Goal: Information Seeking & Learning: Learn about a topic

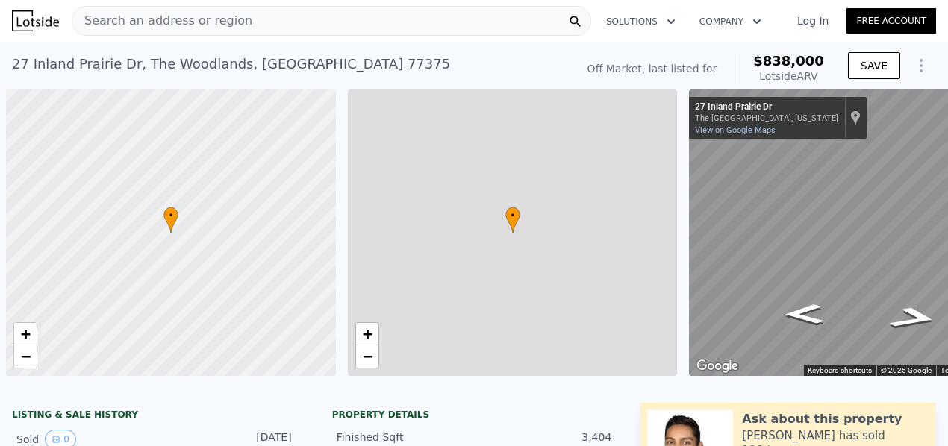
scroll to position [0, 6]
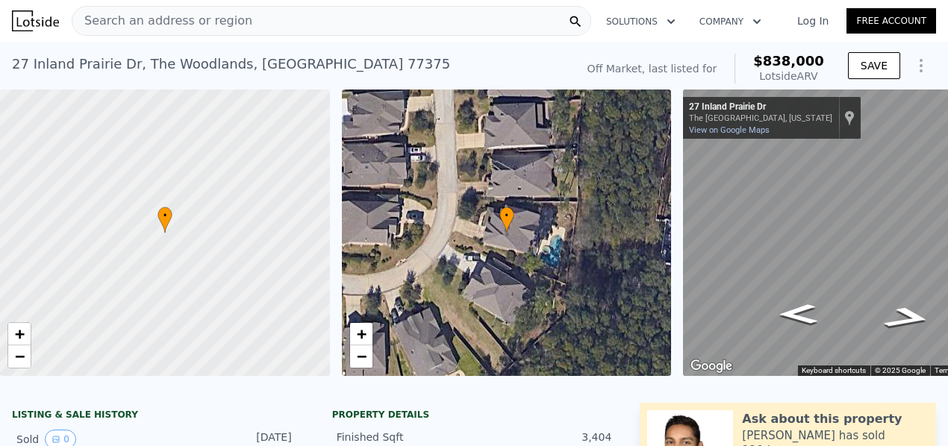
click at [495, 77] on div "27 Inland Prairie Dr , The Woodlands , TX 77375 No sales on record (~ARV $838k )" at bounding box center [291, 69] width 558 height 42
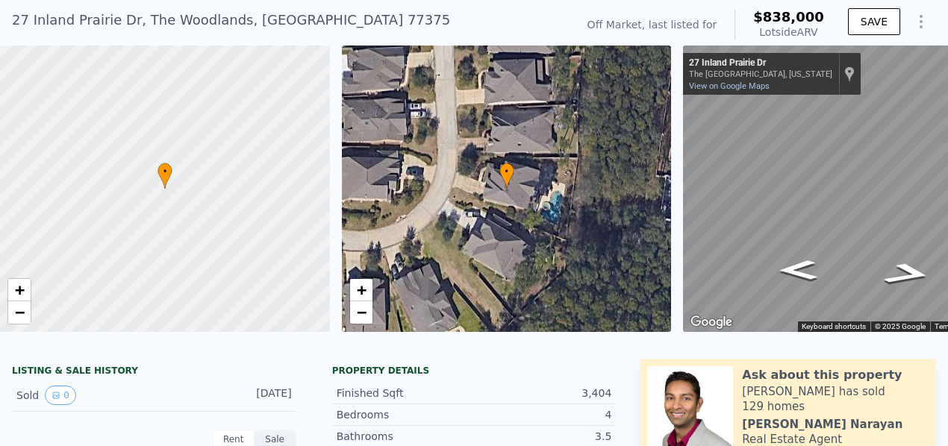
scroll to position [0, 0]
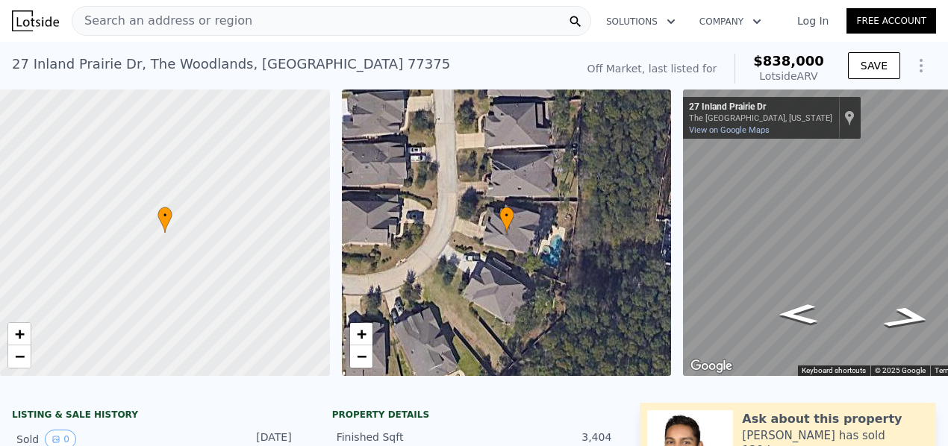
click at [224, 10] on div "Search an address or region" at bounding box center [162, 21] width 180 height 28
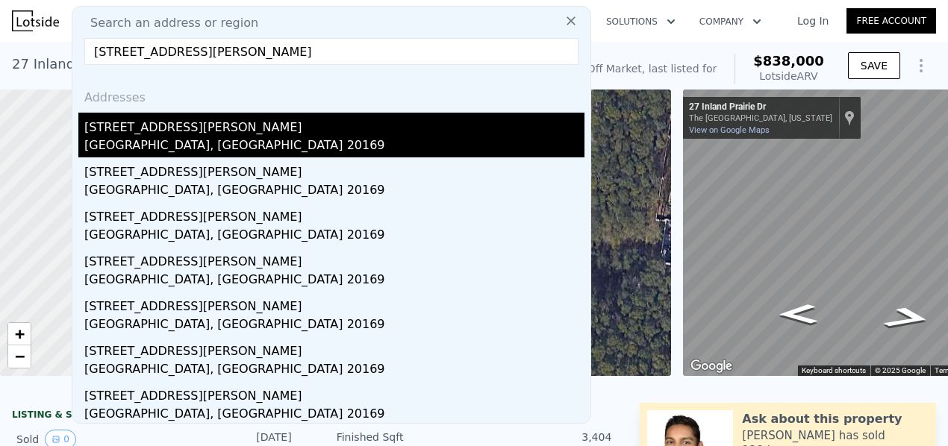
type input "16001 Pitner St Haymarket, VA 20169"
click at [170, 138] on div "Gainesville, VA 20169" at bounding box center [334, 147] width 500 height 21
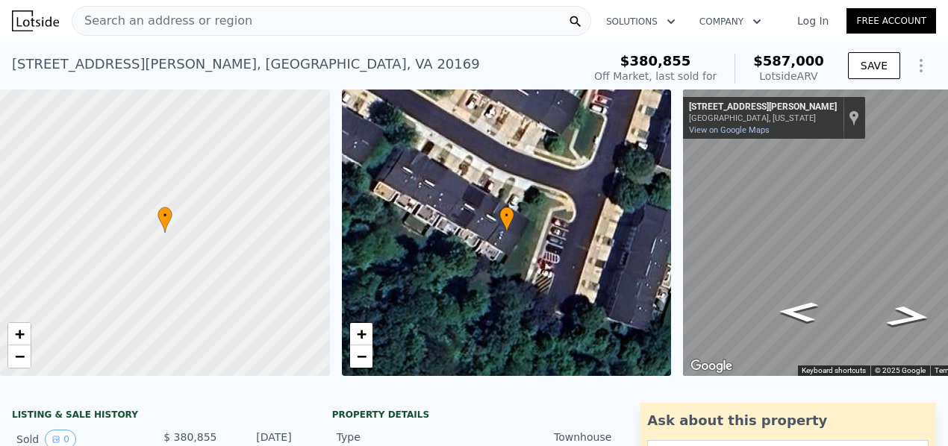
click at [182, 19] on span "Search an address or region" at bounding box center [162, 21] width 180 height 18
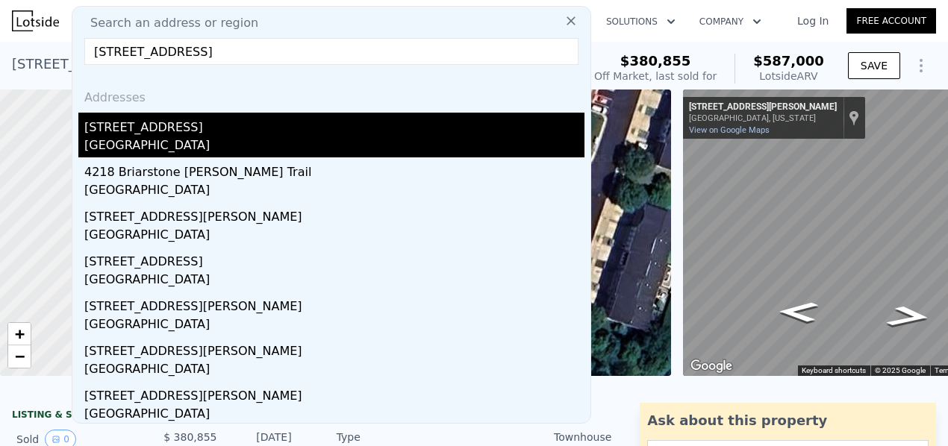
type input "6026 briarstone bay"
click at [264, 132] on div "6026 Briarstone Bay Dr" at bounding box center [334, 125] width 500 height 24
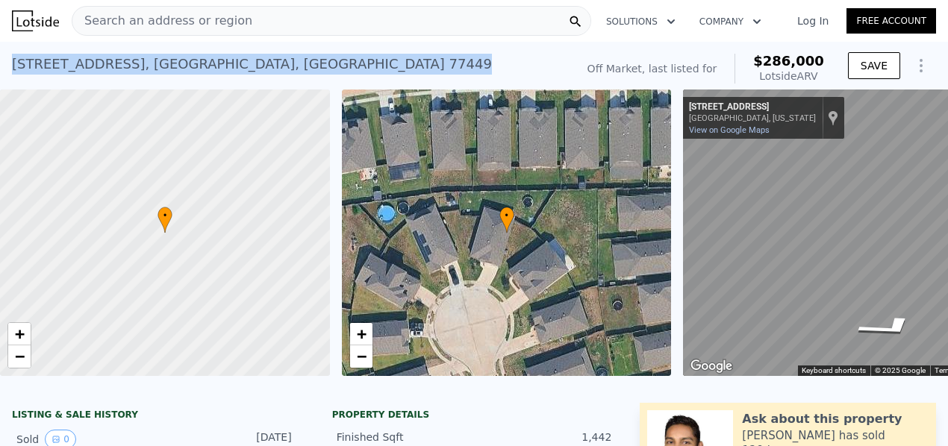
drag, startPoint x: 314, startPoint y: 69, endPoint x: 10, endPoint y: 78, distance: 304.0
click at [10, 78] on div "6026 Briarstone Bay Dr , Harris County , TX 77449 No sales on record (~ARV $286…" at bounding box center [474, 66] width 948 height 48
copy div "6026 Briarstone Bay Dr , Harris County , TX 77449"
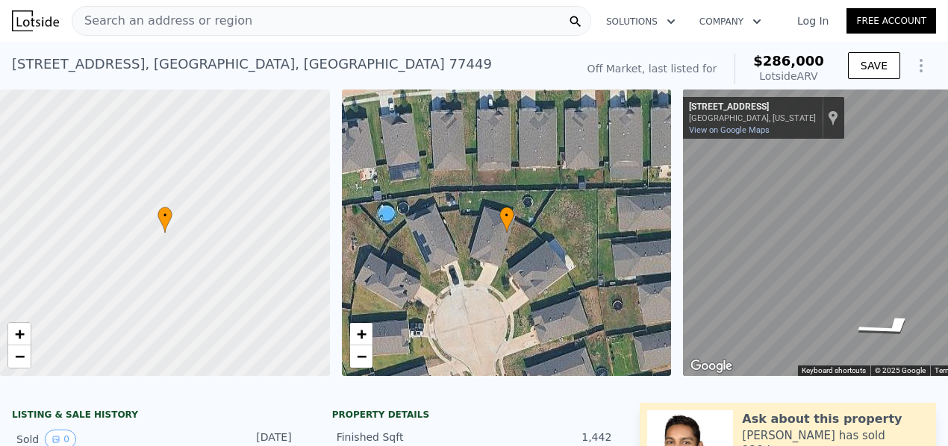
click at [265, 29] on div "Search an address or region" at bounding box center [332, 21] width 520 height 30
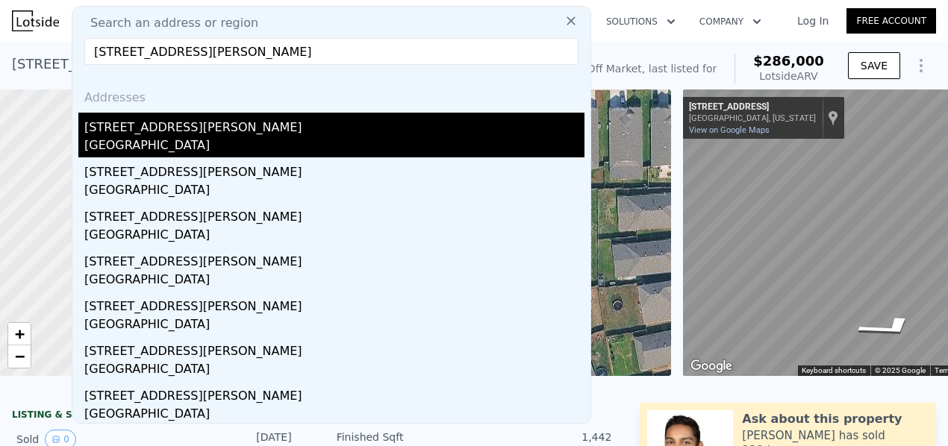
type input "20514 Chatfield Bend Way"
click at [191, 129] on div "20514 Chatfield Bend Way" at bounding box center [334, 125] width 500 height 24
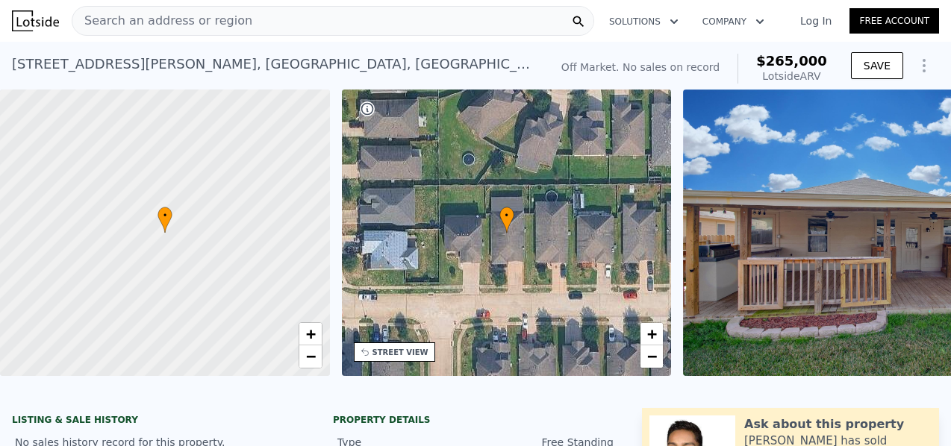
click at [243, 24] on div "Search an address or region" at bounding box center [333, 21] width 523 height 30
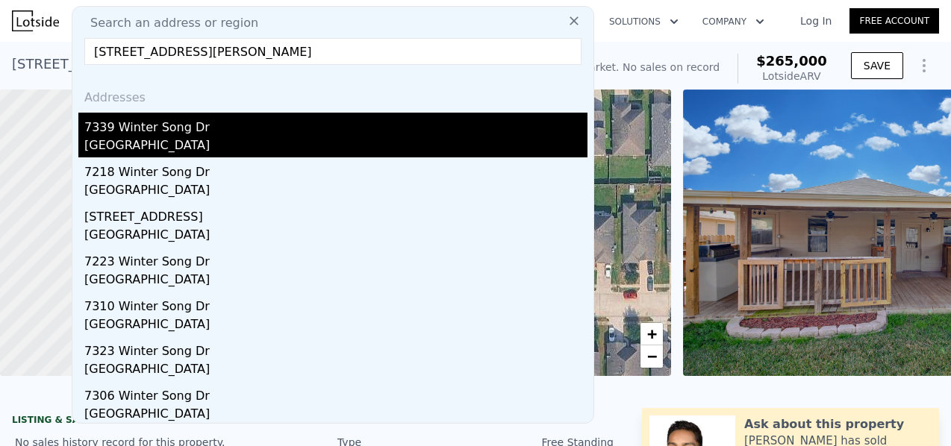
type input "7339 Winter Song Dr Magnolia, TX 77354"
click at [146, 128] on div "7339 Winter Song Dr" at bounding box center [335, 125] width 503 height 24
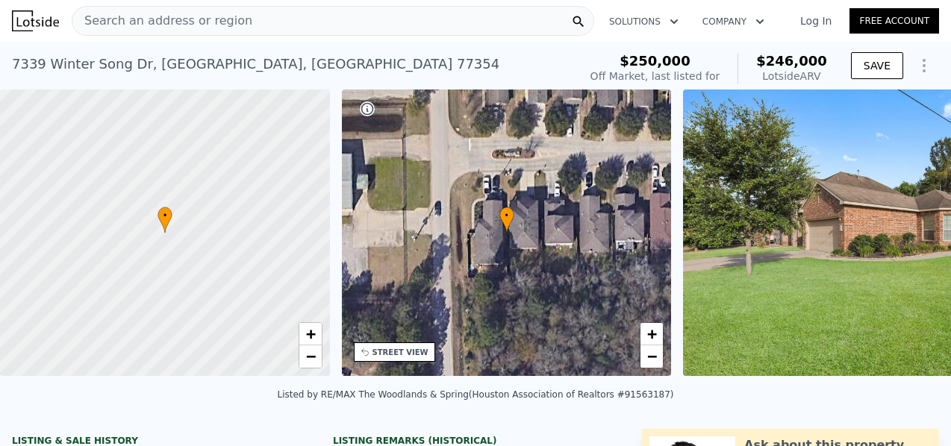
click at [573, 74] on div "7339 Winter Song Dr , Montgomery County , TX 77354 No sales on record (~ARV $24…" at bounding box center [292, 69] width 561 height 42
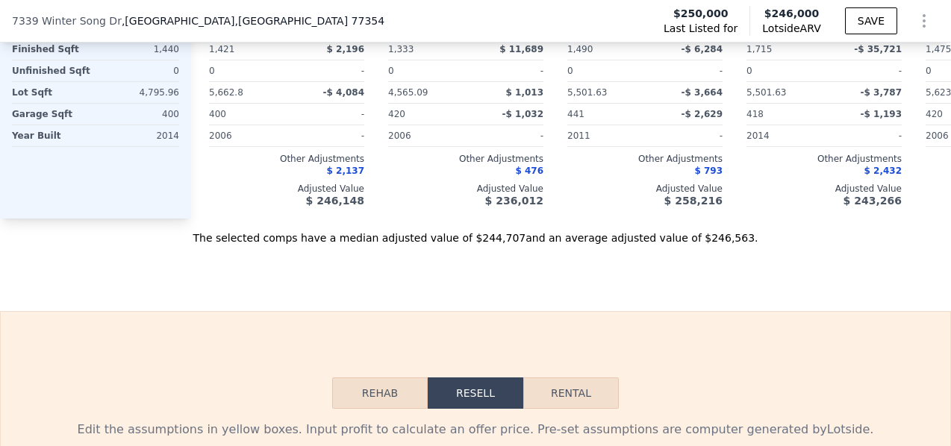
scroll to position [1846, 0]
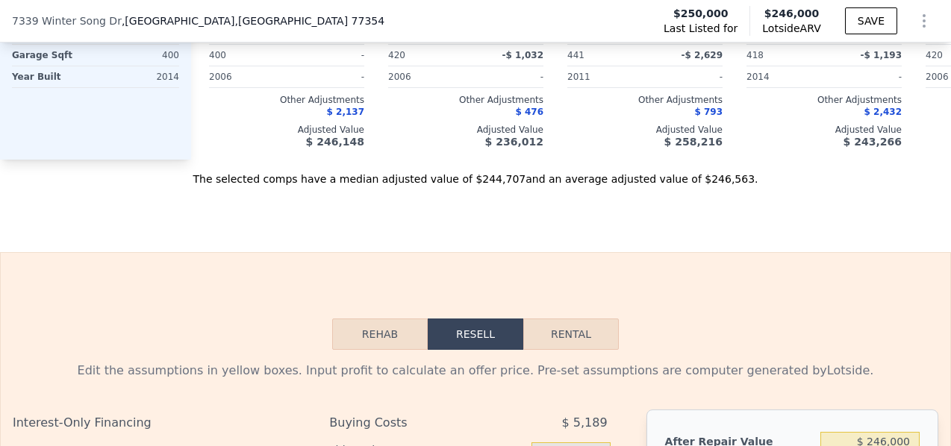
click at [578, 350] on button "Rental" at bounding box center [571, 334] width 96 height 31
select select "30"
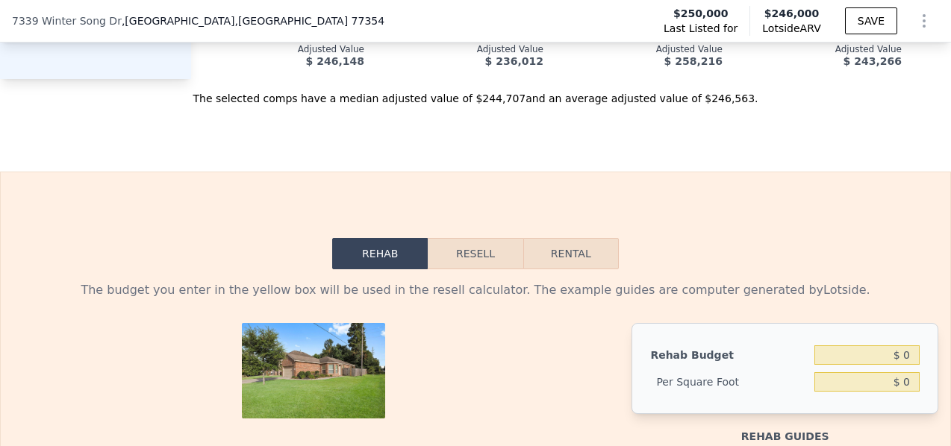
scroll to position [1956, 0]
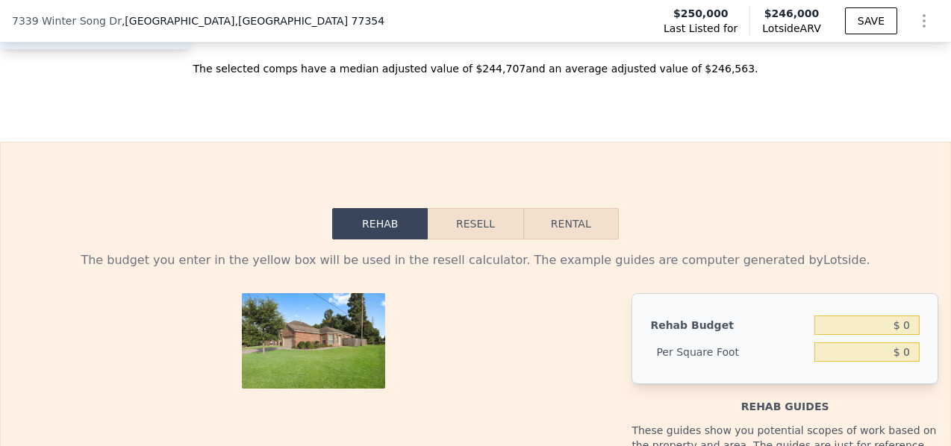
click at [576, 240] on button "Rental" at bounding box center [571, 223] width 96 height 31
select select "30"
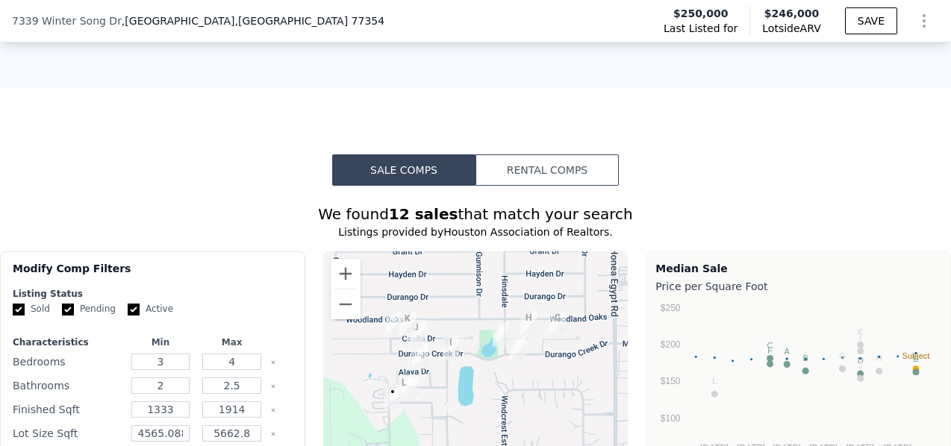
scroll to position [1000, 0]
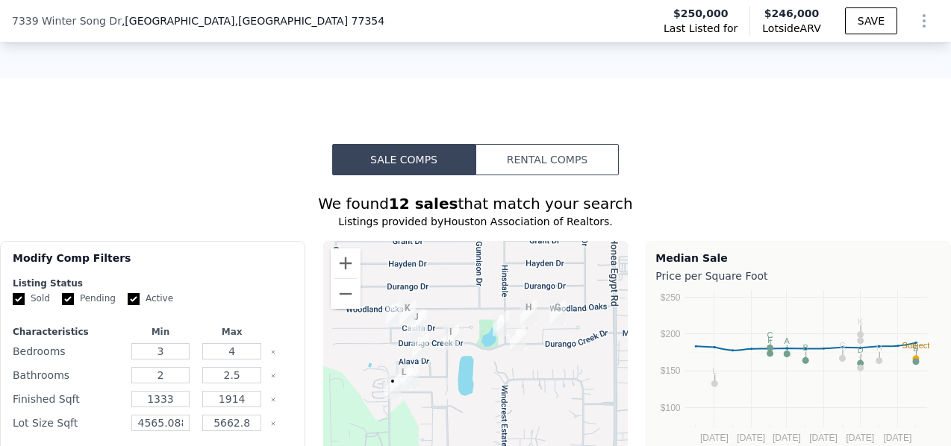
click at [542, 175] on button "Rental Comps" at bounding box center [547, 159] width 143 height 31
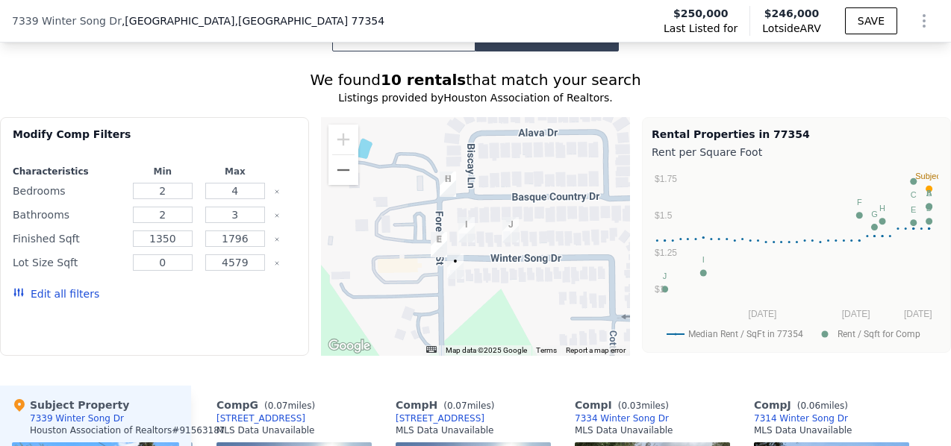
scroll to position [1130, 0]
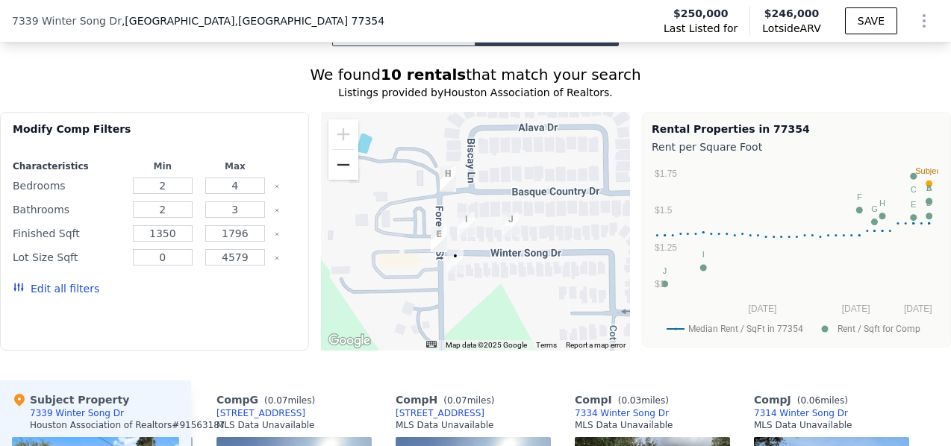
click at [340, 180] on button "Zoom out" at bounding box center [344, 165] width 30 height 30
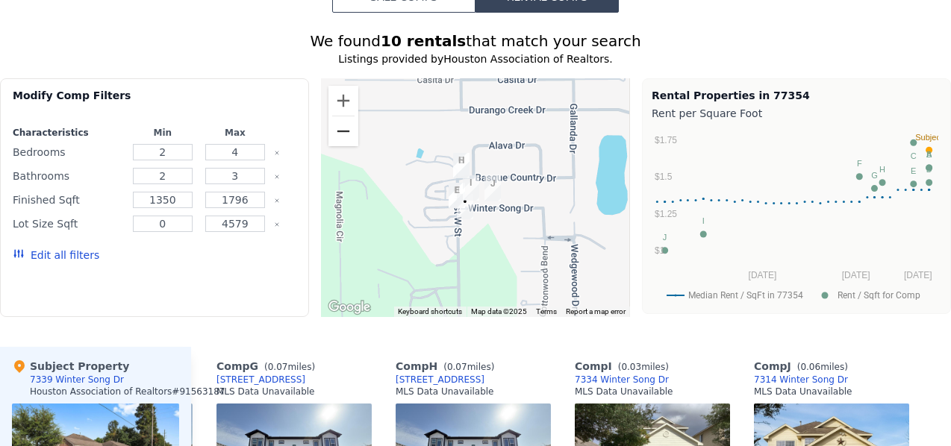
scroll to position [0, 0]
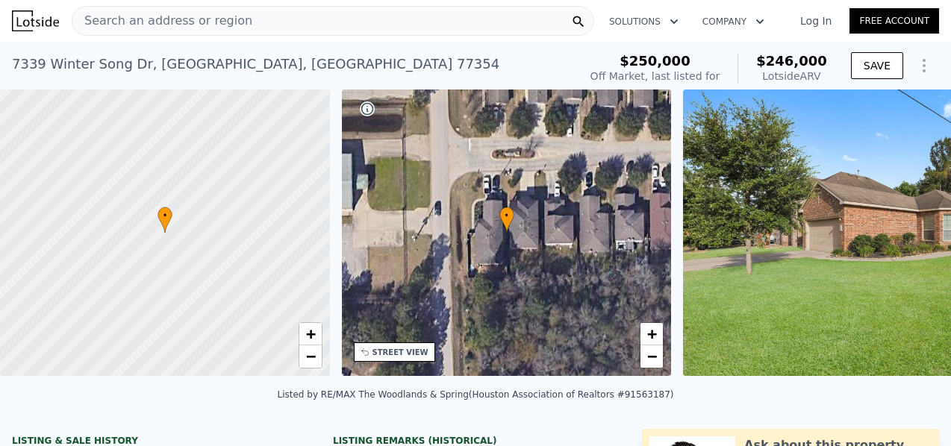
click at [22, 13] on img at bounding box center [35, 20] width 47 height 21
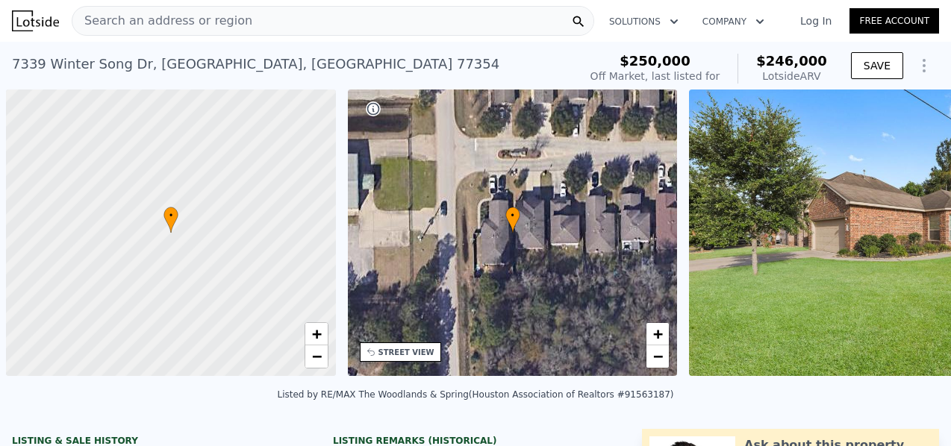
scroll to position [0, 6]
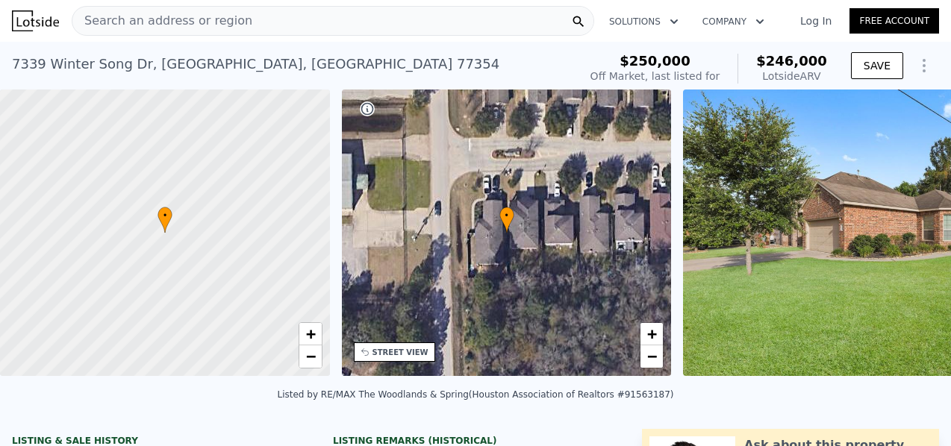
type input "3"
type input "1434"
type input "1701"
type input "5192.352"
type input "6969.6"
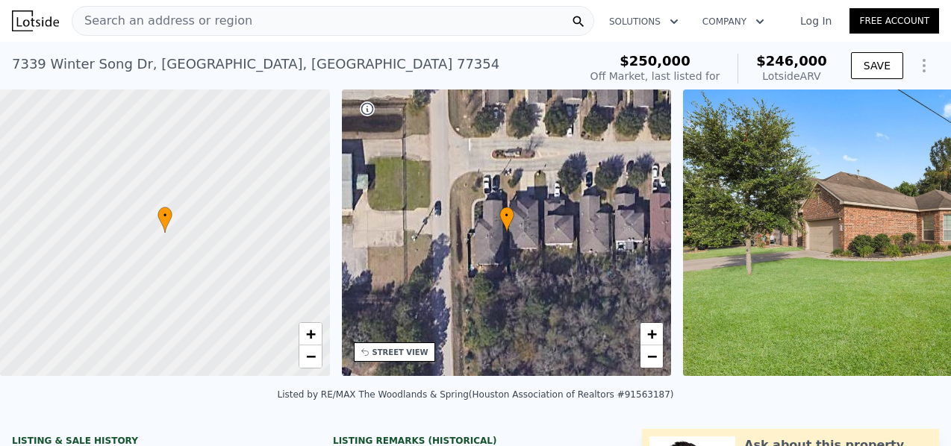
type input "$ 265,000"
type input "$ 29,999"
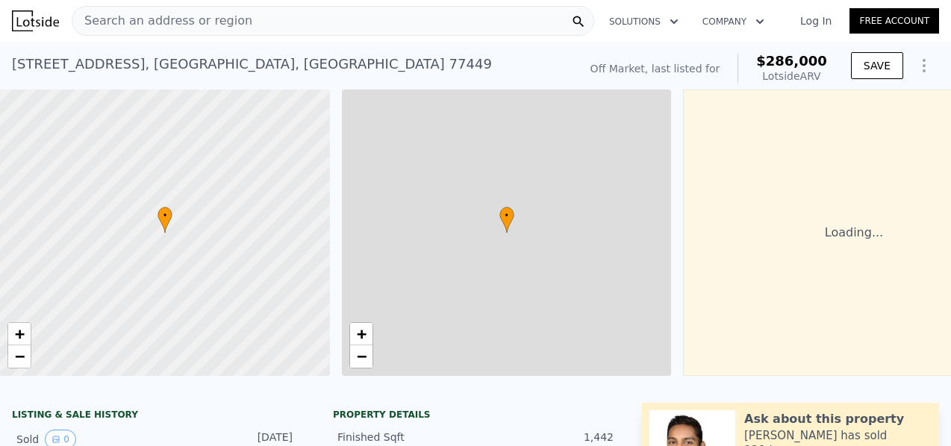
type input "4"
type input "2"
type input "1440"
type input "1757"
type input "5400"
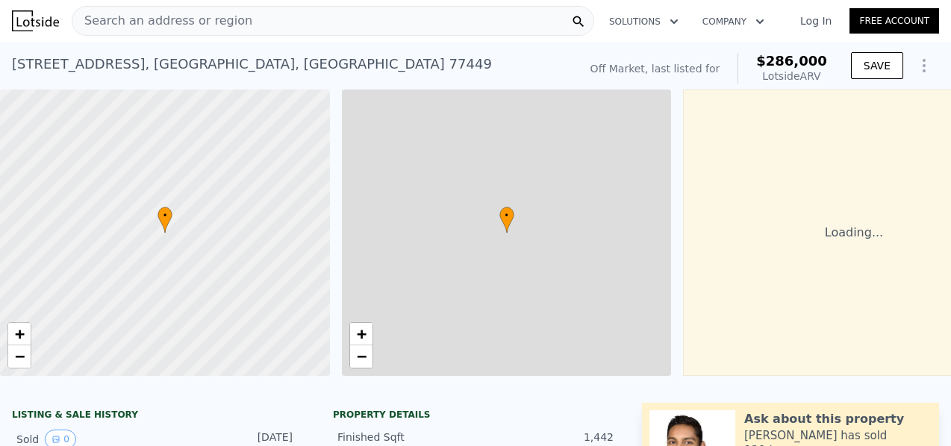
type input "8759.916"
type input "$ 286,000"
type input "$ 70,115"
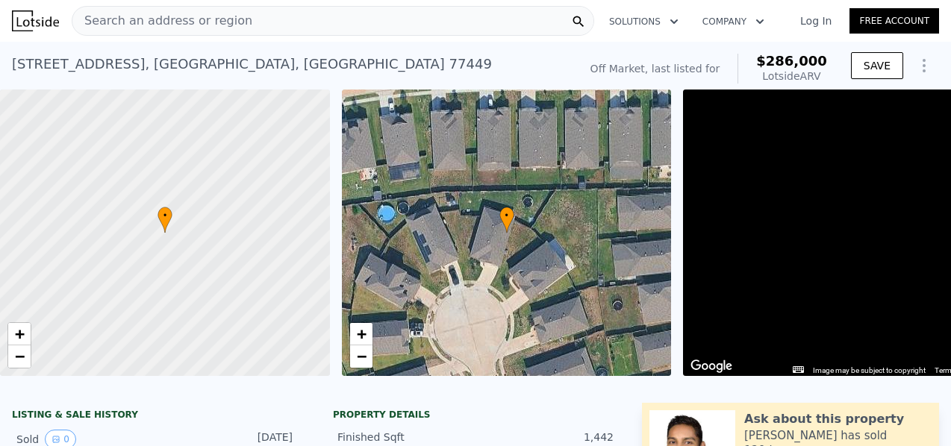
type input "3"
type input "2450"
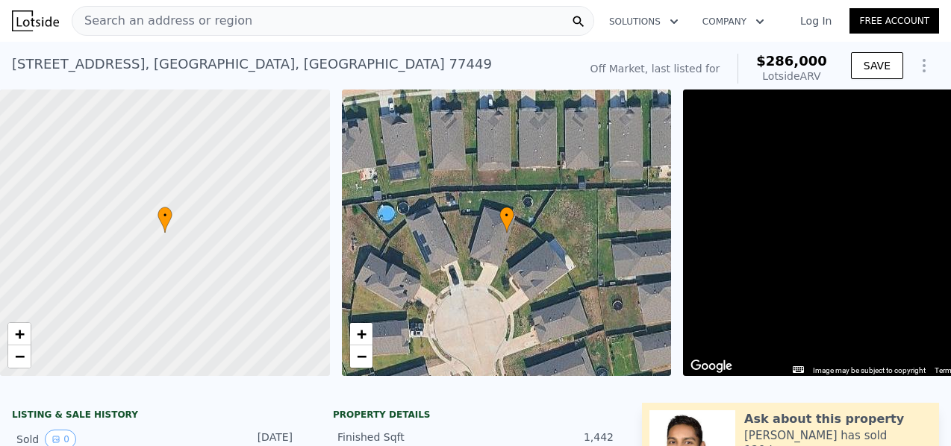
type input "5290"
type input "$ 587,000"
type input "$ 150,508"
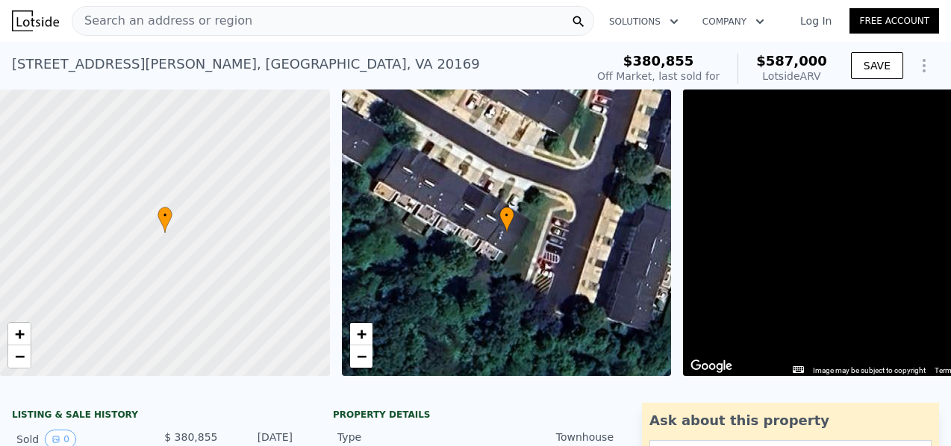
type input "4"
type input "5"
type input "3.5"
type input "5"
type input "3104"
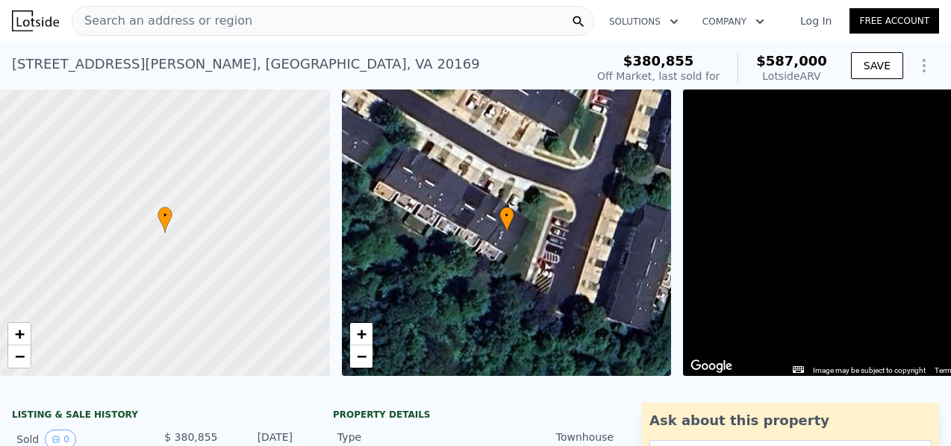
type input "4227"
type input "6594.984"
type input "12523.499999999998"
type input "$ 838,000"
type input "$ 345,220"
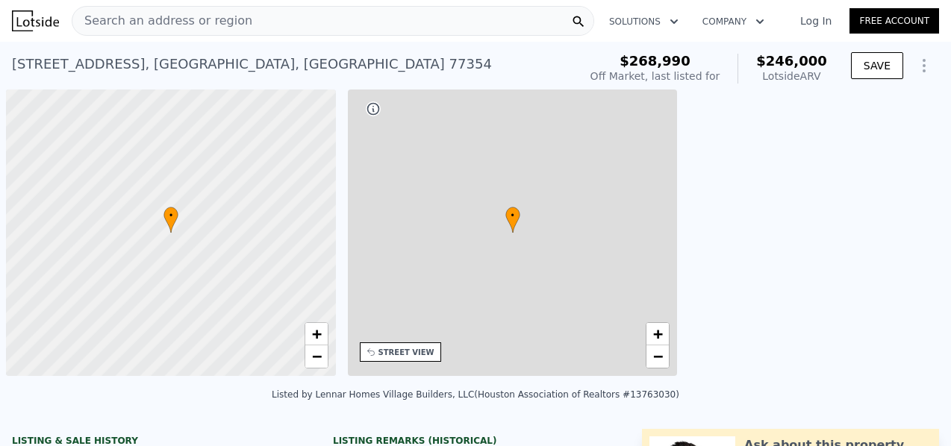
scroll to position [0, 6]
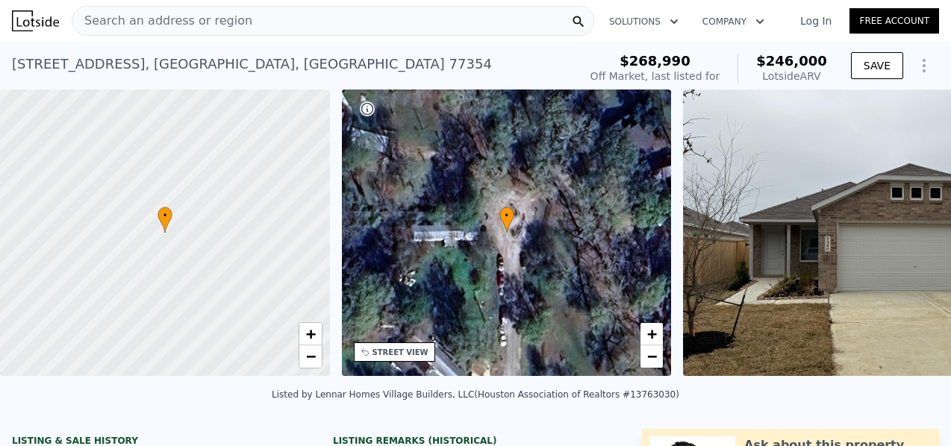
click at [464, 74] on div "[STREET_ADDRESS] No sales on record (~ARV $246k )" at bounding box center [292, 69] width 561 height 42
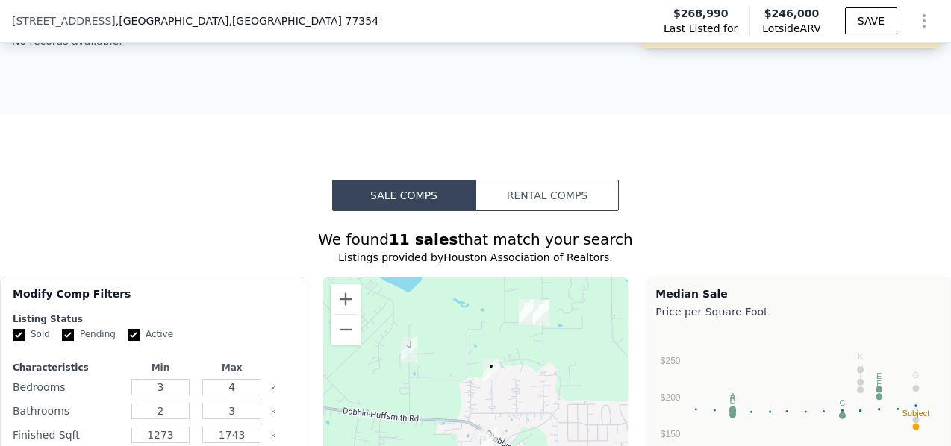
scroll to position [920, 0]
click at [545, 205] on button "Rental Comps" at bounding box center [547, 194] width 143 height 31
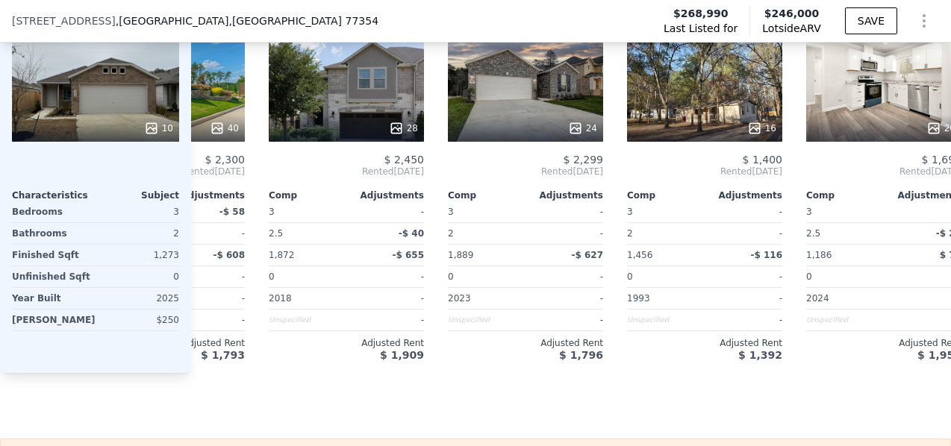
scroll to position [0, 1020]
